Goal: Task Accomplishment & Management: Manage account settings

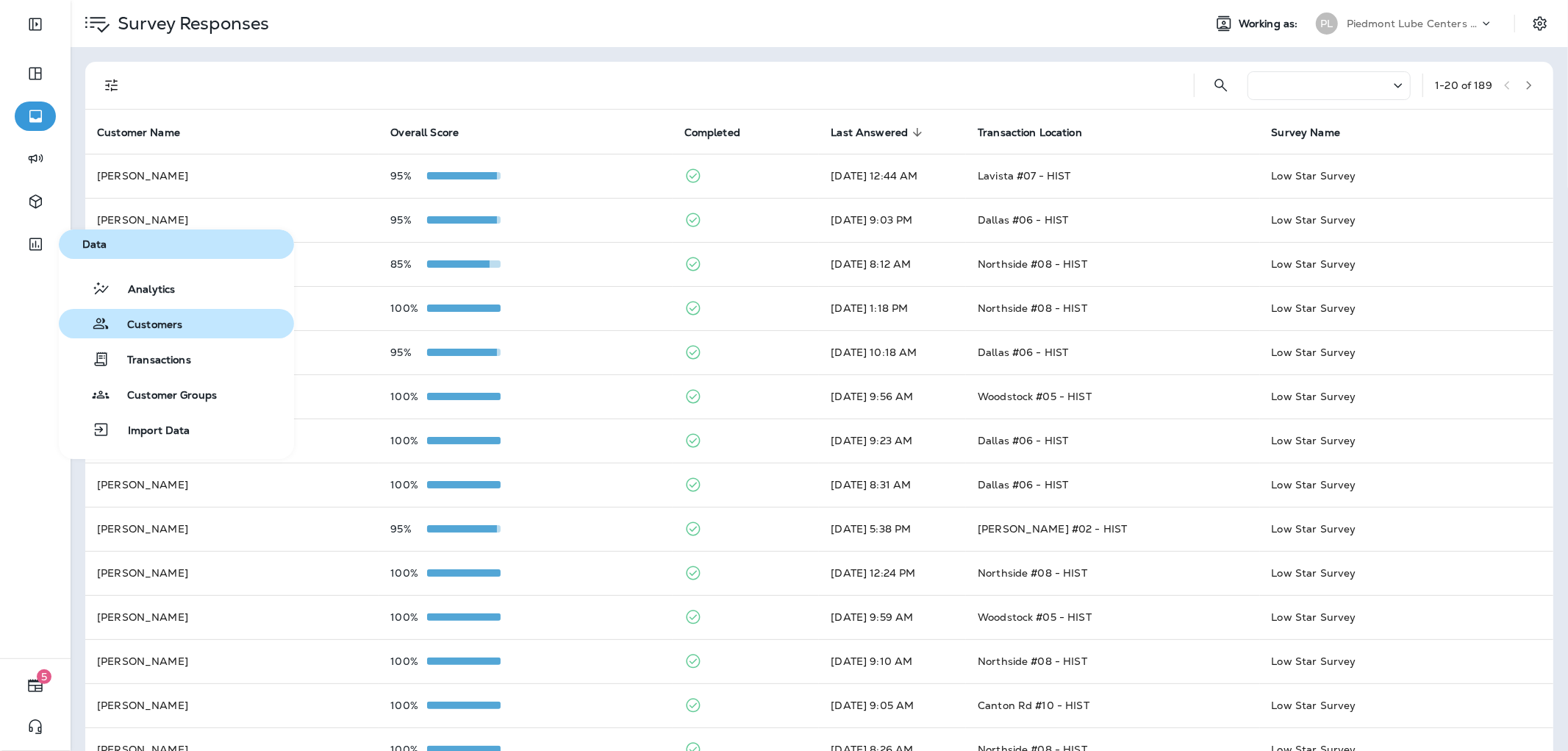
click at [158, 322] on span "Customers" at bounding box center [145, 325] width 73 height 14
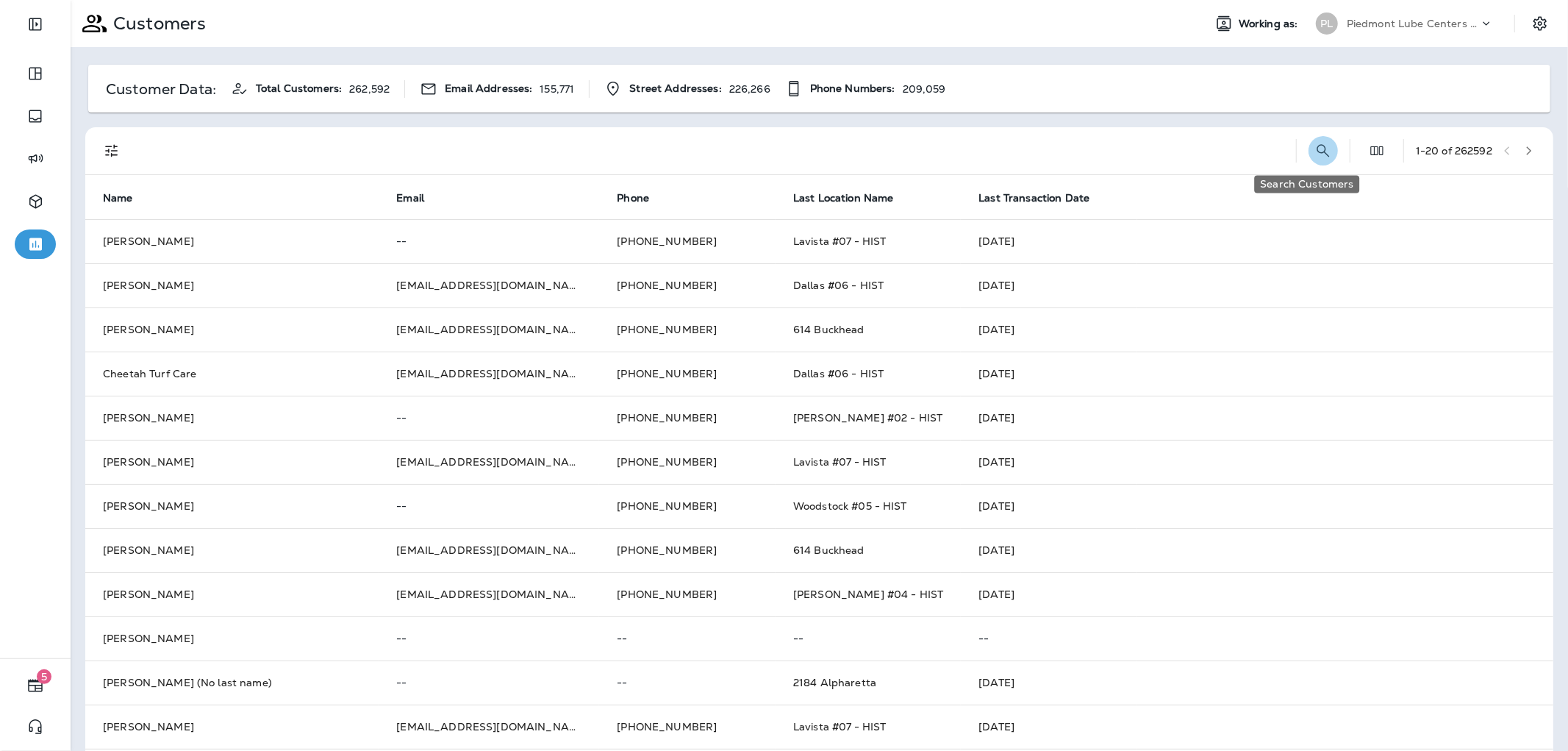
click at [1316, 155] on icon "Search Customers" at bounding box center [1322, 150] width 12 height 12
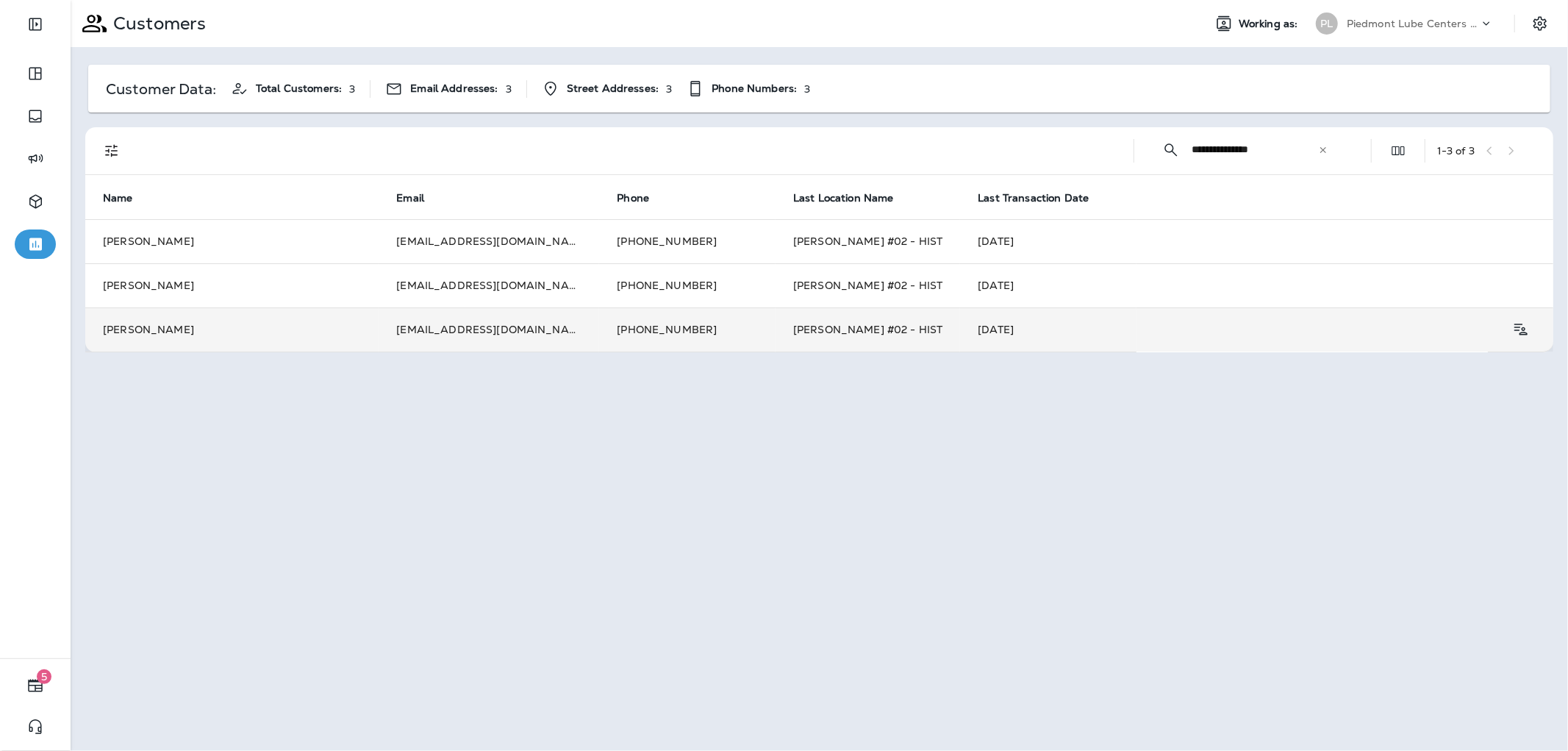
type input "**********"
click at [436, 328] on td "[EMAIL_ADDRESS][DOMAIN_NAME]" at bounding box center [489, 329] width 220 height 44
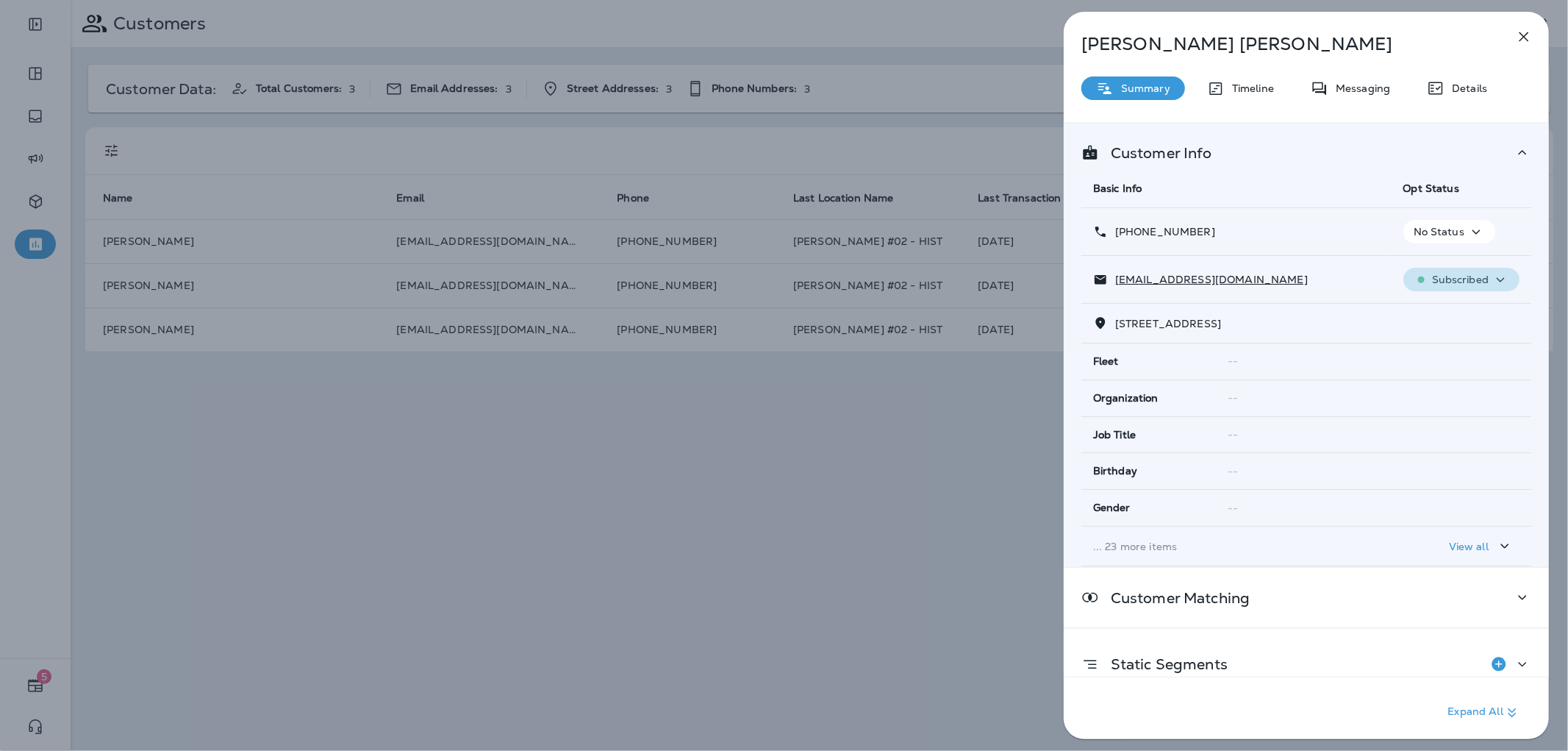
click at [1498, 277] on icon "button" at bounding box center [1500, 279] width 18 height 18
click at [1465, 319] on p "Unsubscribe" at bounding box center [1462, 315] width 64 height 11
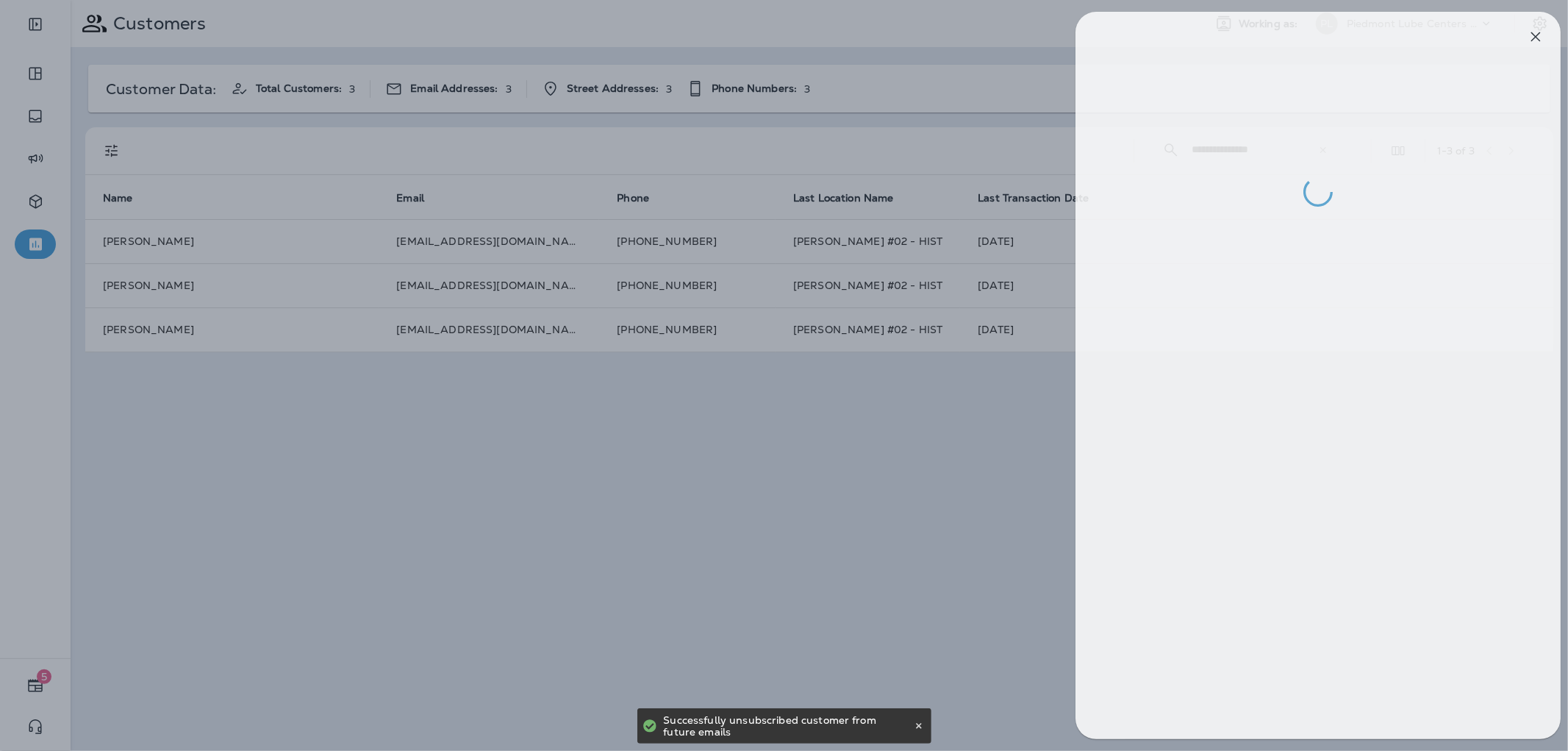
click at [546, 287] on div at bounding box center [795, 375] width 1568 height 751
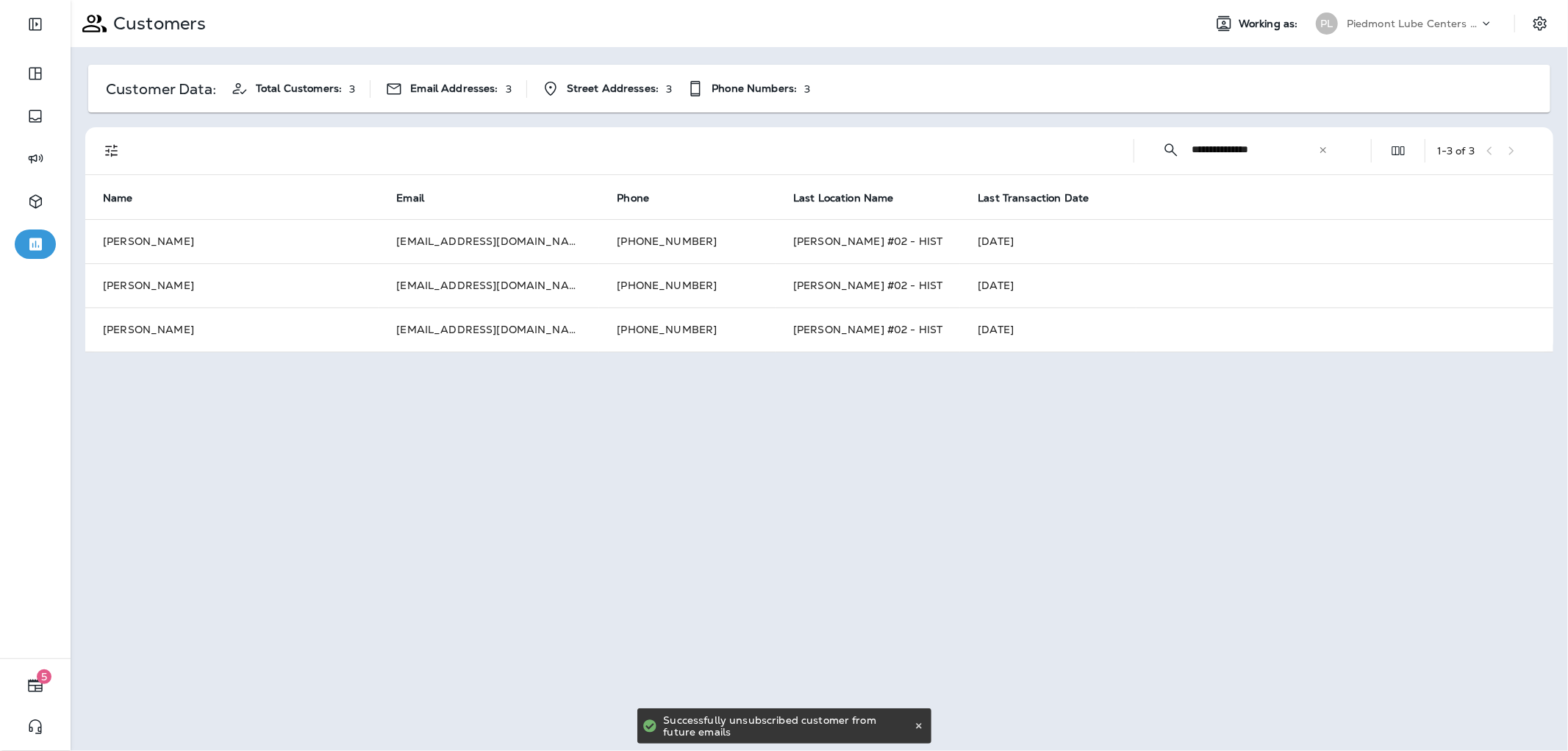
click at [419, 289] on td "[EMAIL_ADDRESS][DOMAIN_NAME]" at bounding box center [489, 285] width 220 height 44
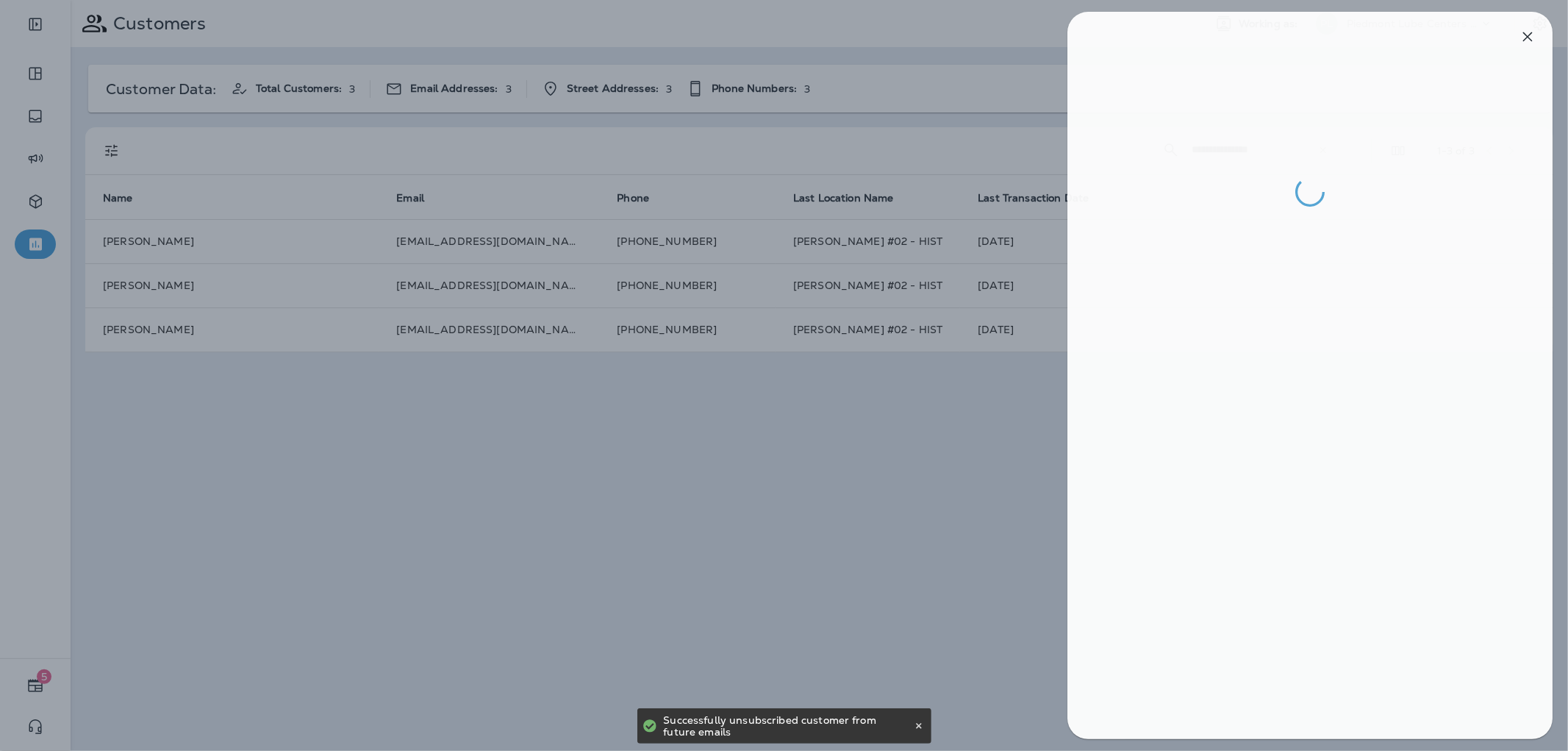
click at [507, 235] on div at bounding box center [788, 375] width 1568 height 751
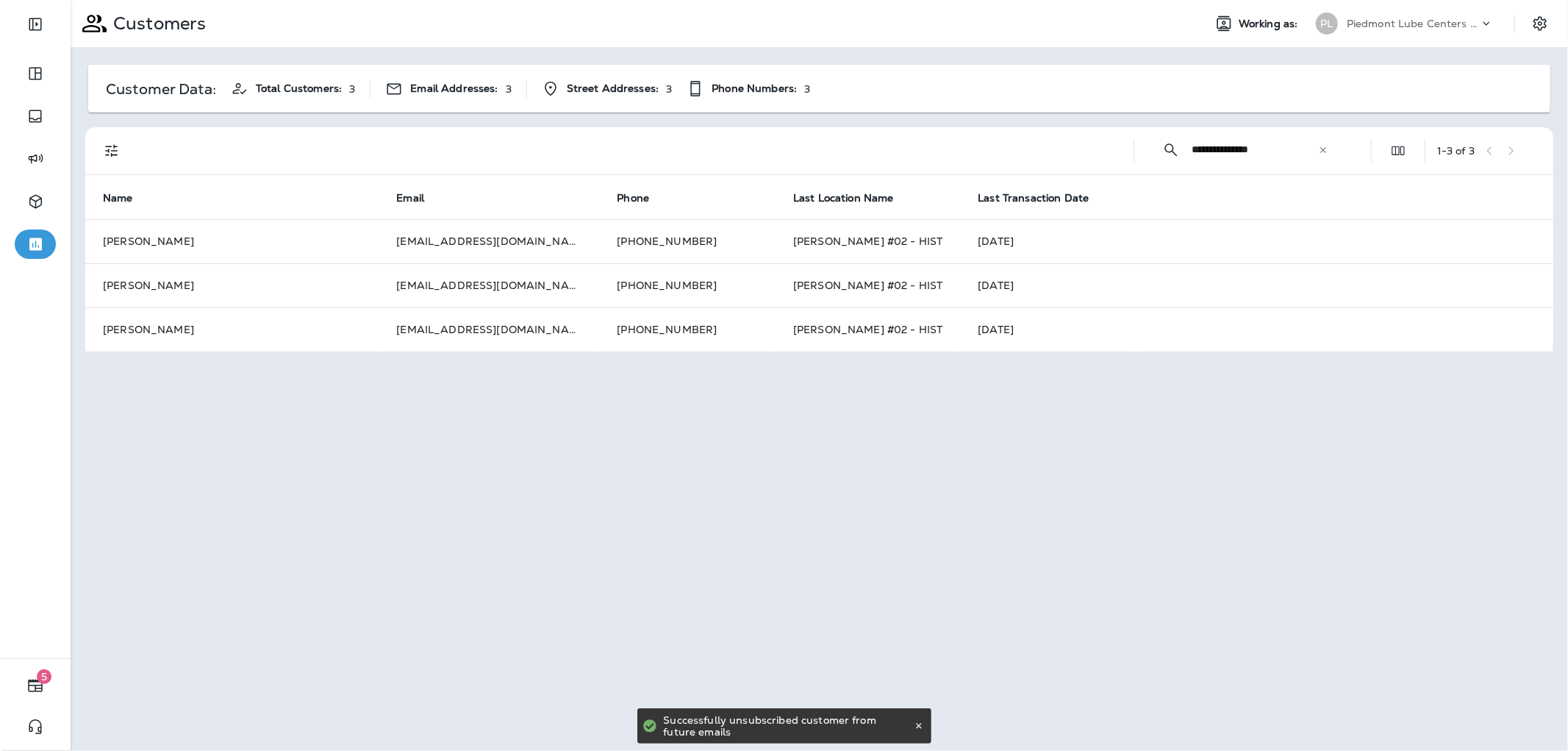
click at [491, 244] on td "[EMAIL_ADDRESS][DOMAIN_NAME]" at bounding box center [489, 241] width 220 height 44
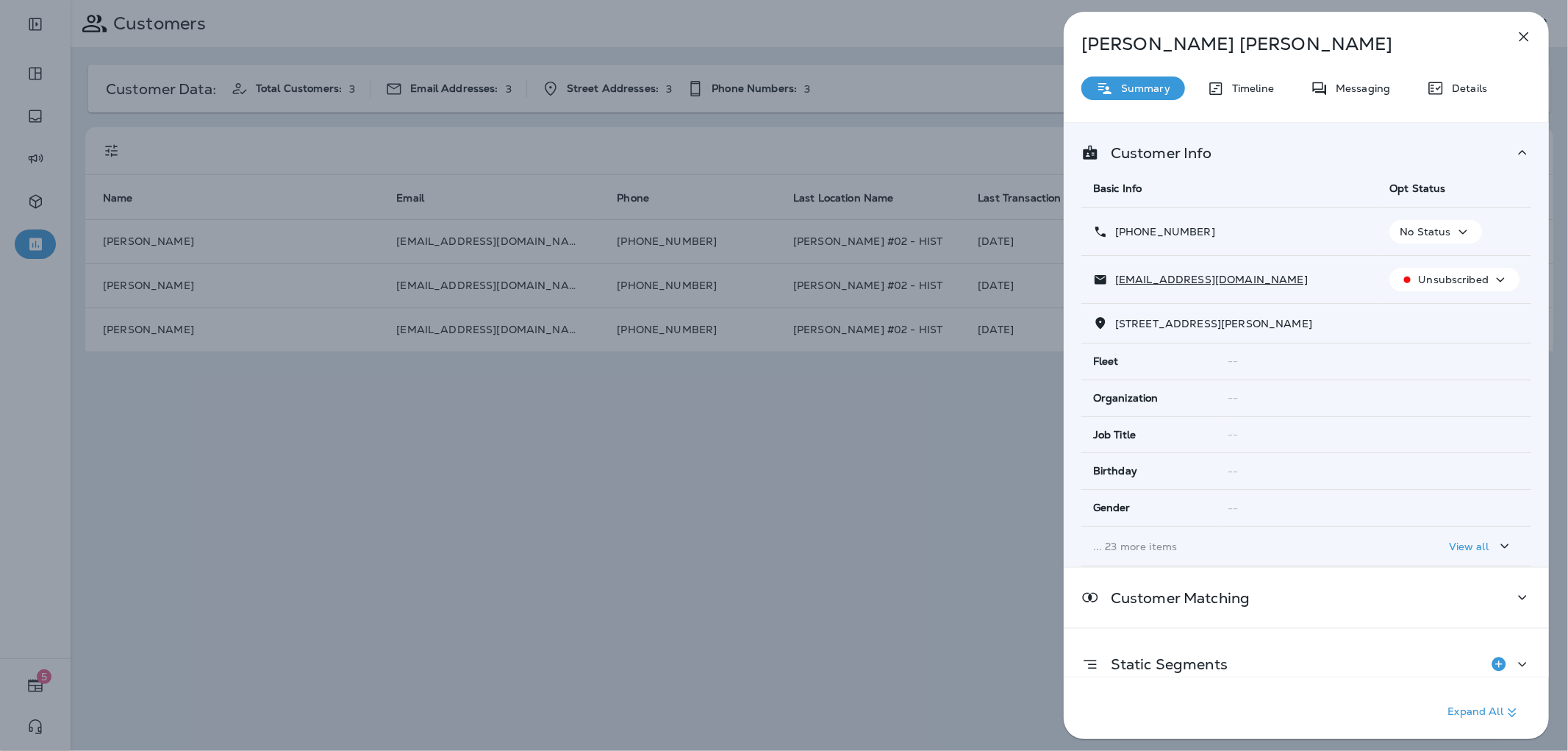
click at [868, 553] on div "[PERSON_NAME] Summary Timeline Messaging Details Customer Info Basic Info Opt S…" at bounding box center [784, 375] width 1568 height 751
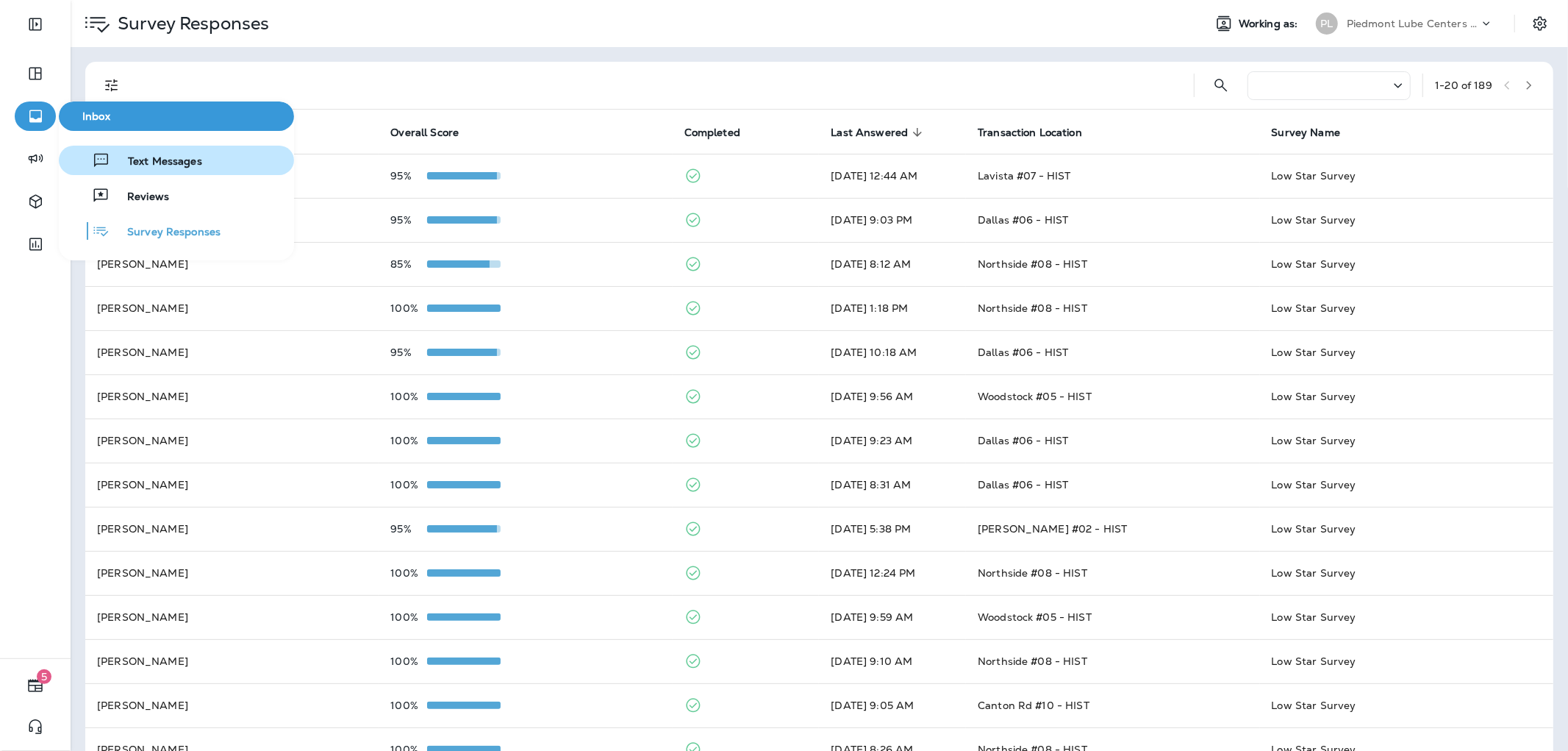
click at [239, 164] on button "Text Messages" at bounding box center [177, 160] width 235 height 29
